Goal: Task Accomplishment & Management: Complete application form

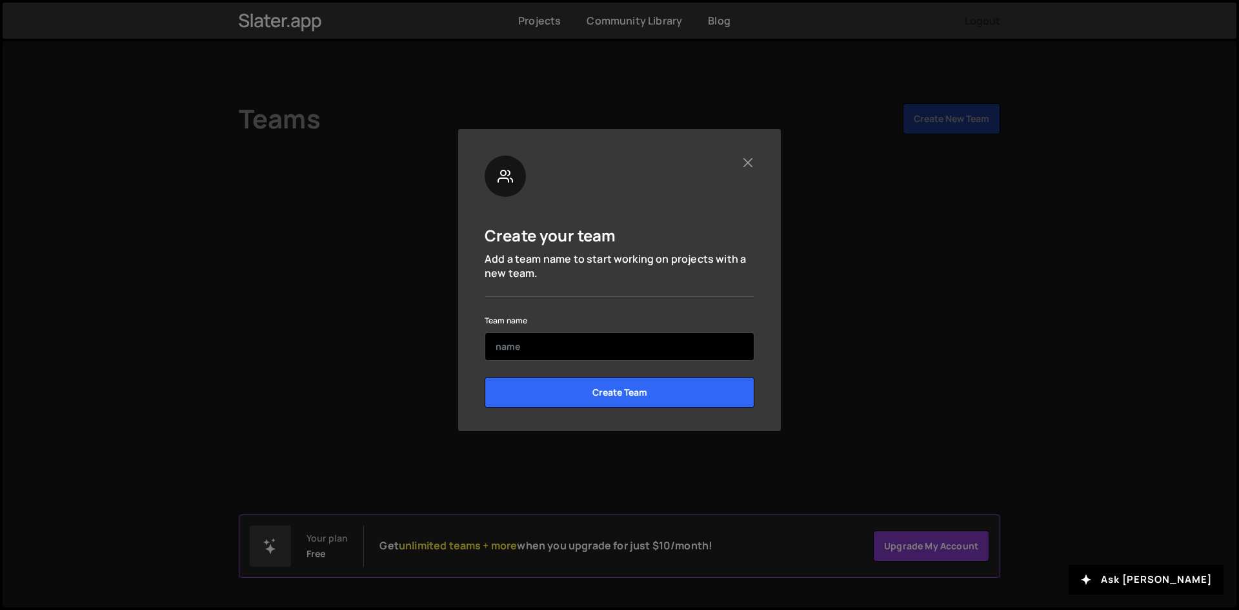
click at [555, 345] on input "text" at bounding box center [620, 346] width 270 height 28
type input "buildmasters"
click at [485, 377] on input "Create Team" at bounding box center [620, 392] width 270 height 31
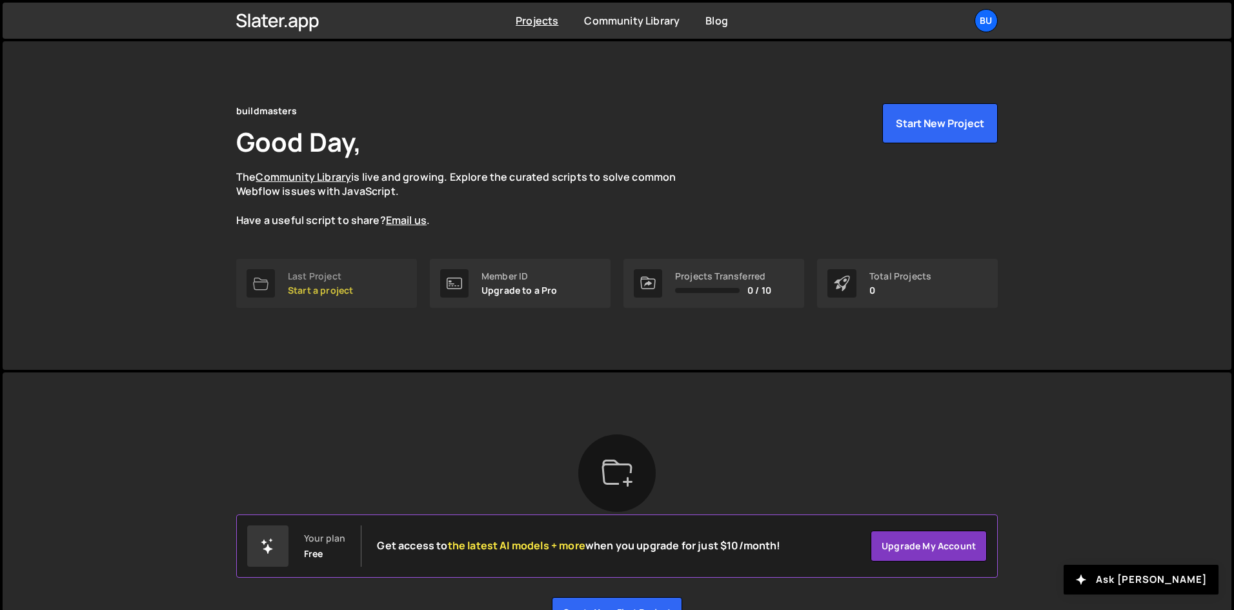
click at [320, 285] on p "Start a project" at bounding box center [320, 290] width 65 height 10
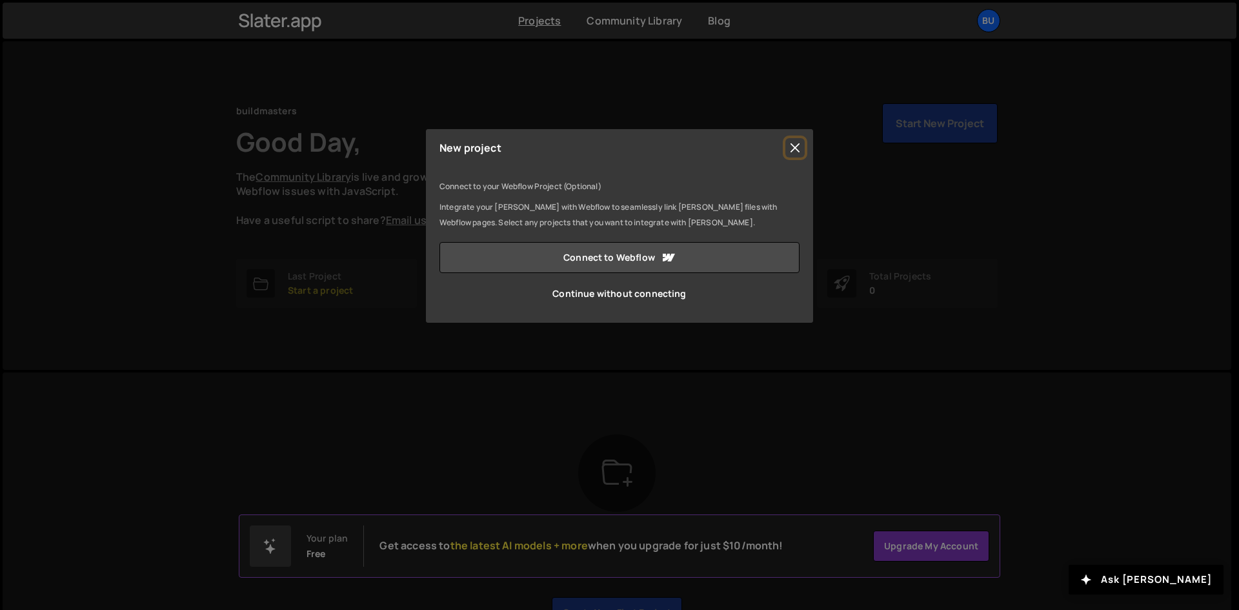
click at [790, 143] on button "Close" at bounding box center [794, 147] width 19 height 19
